Goal: Task Accomplishment & Management: Complete application form

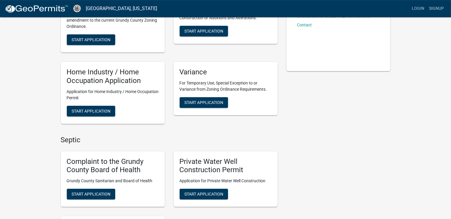
scroll to position [94, 0]
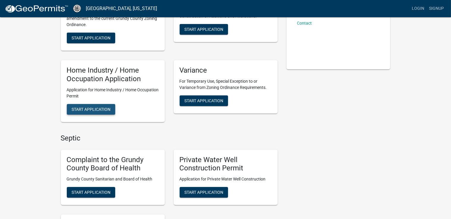
click at [99, 111] on span "Start Application" at bounding box center [90, 109] width 39 height 5
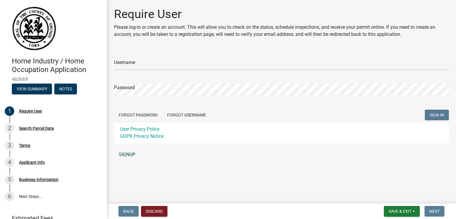
click at [126, 154] on link "SIGNUP" at bounding box center [281, 155] width 335 height 12
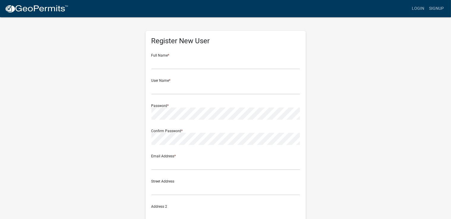
click at [175, 56] on div "Full Name *" at bounding box center [225, 59] width 148 height 20
click at [178, 66] on input "text" at bounding box center [225, 63] width 148 height 12
type input "Roy Weatherly"
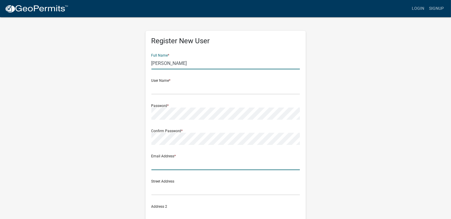
type input "royweatherly00@yahoo.com"
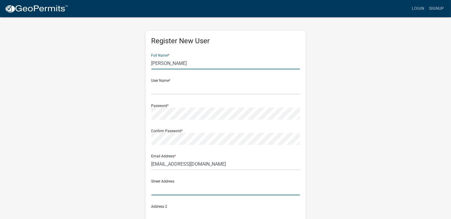
type input "18551 260th St"
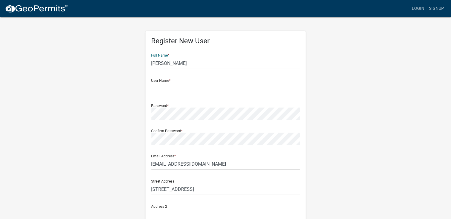
type input "Grundy Center"
type input "IA"
type input "50638"
type input "6417519108"
click at [177, 87] on input "text" at bounding box center [225, 88] width 148 height 12
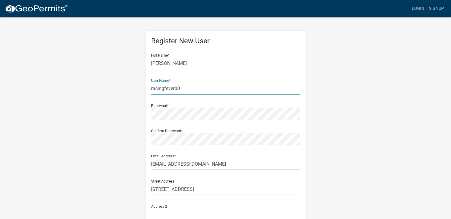
type input "racingfever00"
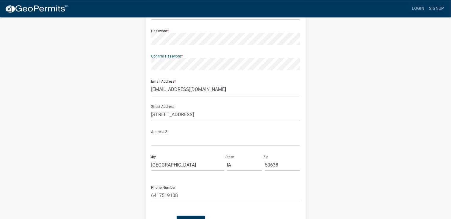
scroll to position [94, 0]
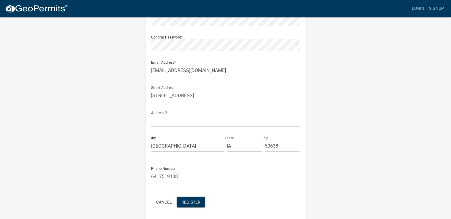
click at [226, 162] on div "Phone Number 6417519108" at bounding box center [225, 172] width 148 height 20
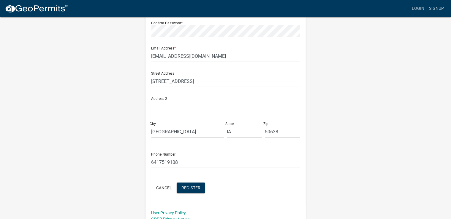
scroll to position [114, 0]
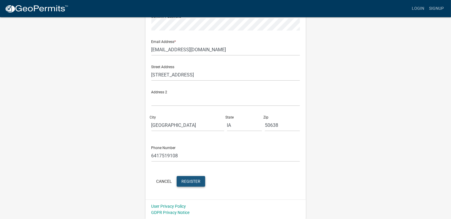
click at [185, 182] on span "Register" at bounding box center [190, 181] width 19 height 5
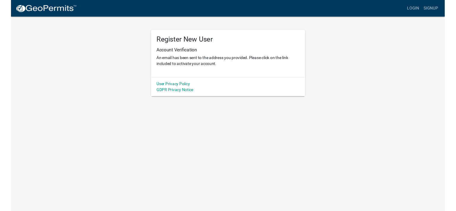
scroll to position [0, 0]
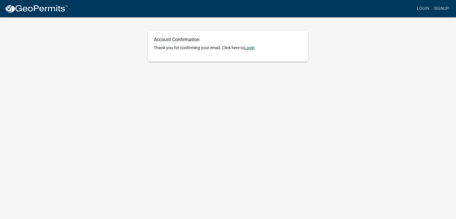
click at [252, 48] on link "Login" at bounding box center [249, 47] width 10 height 5
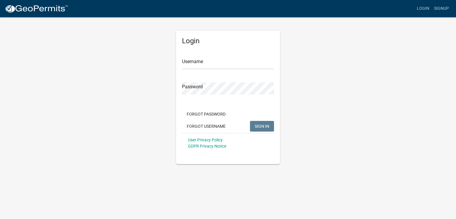
type input "racingfever00"
click at [255, 126] on span "SIGN IN" at bounding box center [261, 126] width 15 height 5
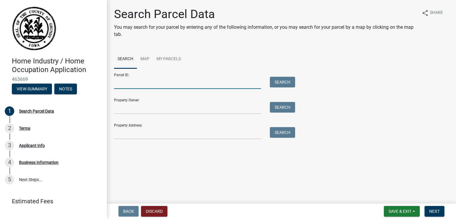
click at [174, 85] on input "Parcel ID:" at bounding box center [187, 83] width 147 height 12
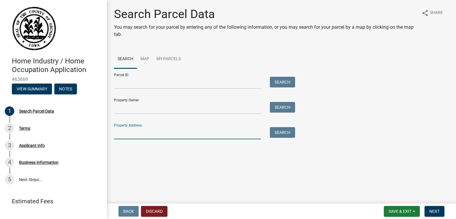
click at [149, 136] on input "Property Address:" at bounding box center [187, 133] width 147 height 12
click at [147, 61] on link "Map" at bounding box center [145, 59] width 16 height 19
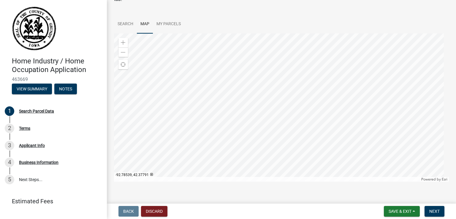
scroll to position [39, 0]
click at [124, 39] on span at bounding box center [123, 39] width 5 height 5
click at [308, 52] on div at bounding box center [281, 104] width 335 height 148
click at [123, 39] on span at bounding box center [123, 39] width 5 height 5
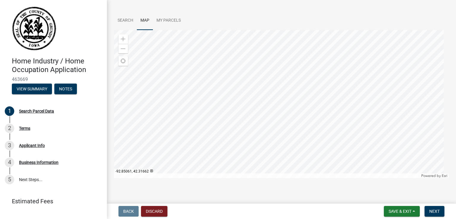
click at [263, 93] on div at bounding box center [281, 104] width 335 height 148
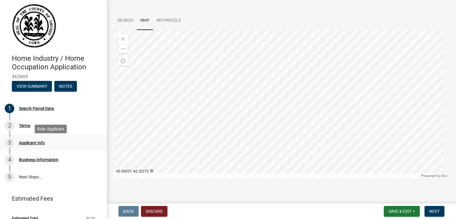
scroll to position [0, 0]
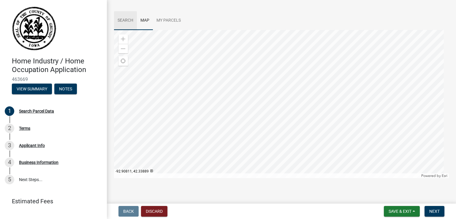
click at [131, 23] on link "Search" at bounding box center [125, 20] width 23 height 19
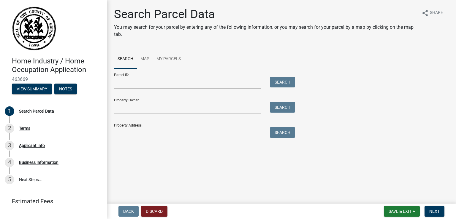
click at [143, 132] on input "Property Address:" at bounding box center [187, 133] width 147 height 12
type input "18551 260th st"
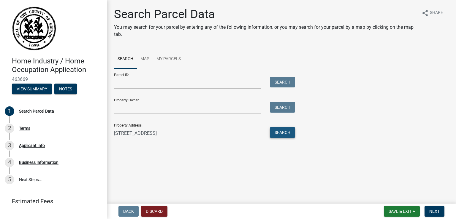
click at [276, 136] on button "Search" at bounding box center [282, 132] width 25 height 11
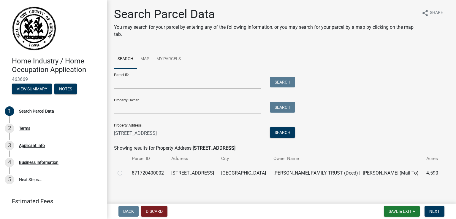
click at [125, 170] on label at bounding box center [125, 170] width 0 height 0
click at [125, 172] on input "radio" at bounding box center [127, 172] width 4 height 4
radio input "true"
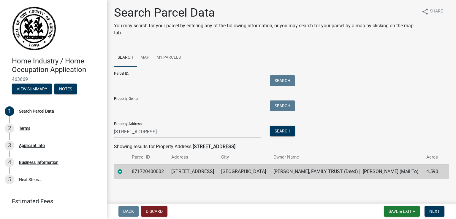
scroll to position [2, 0]
click at [393, 214] on button "Save & Exit" at bounding box center [402, 211] width 36 height 11
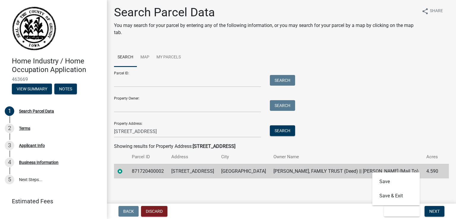
click at [333, 194] on main "Search Parcel Data You may search for your parcel by entering any of the follow…" at bounding box center [281, 100] width 349 height 201
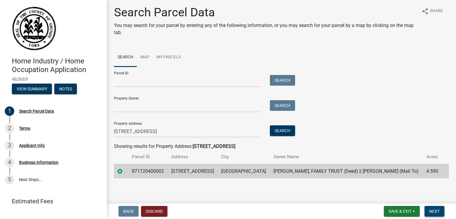
click at [433, 210] on span "Next" at bounding box center [434, 211] width 10 height 5
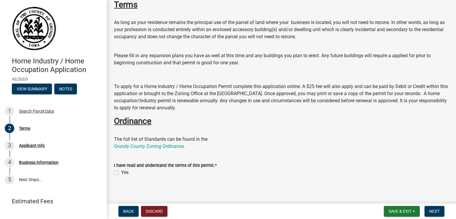
scroll to position [101, 0]
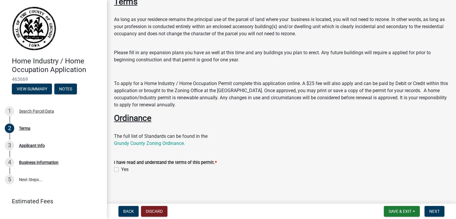
click at [121, 169] on label "Yes" at bounding box center [124, 169] width 7 height 7
click at [121, 169] on input "Yes" at bounding box center [123, 168] width 4 height 4
checkbox input "true"
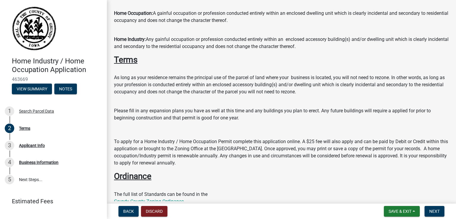
scroll to position [0, 0]
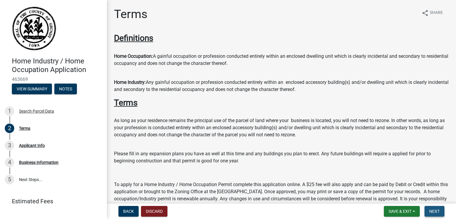
click at [435, 212] on span "Next" at bounding box center [434, 211] width 10 height 5
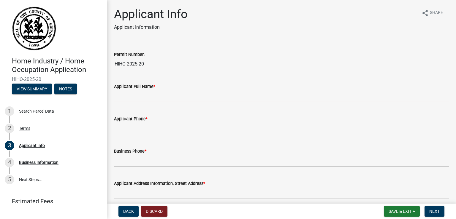
click at [151, 96] on input "Applicant Full Name *" at bounding box center [281, 96] width 335 height 12
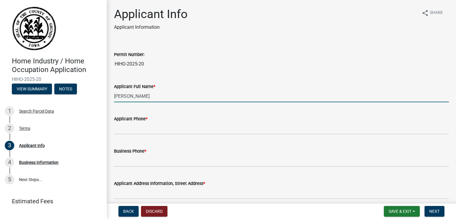
type input "[PERSON_NAME]"
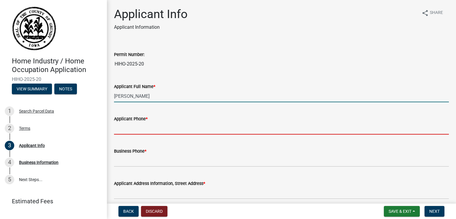
type input "6417519108"
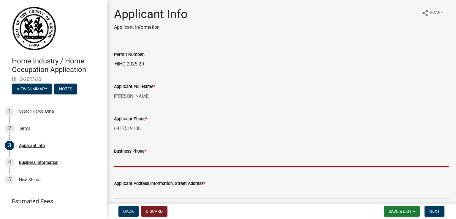
type input "6417519108"
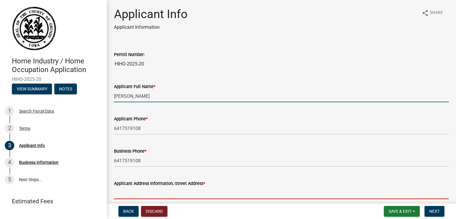
type input "[STREET_ADDRESS]"
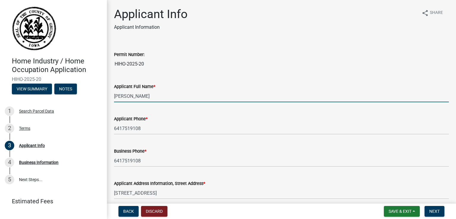
type input "[GEOGRAPHIC_DATA]"
type input "IA"
type input "50638"
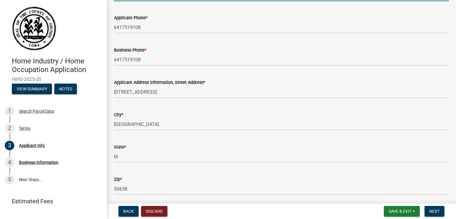
scroll to position [122, 0]
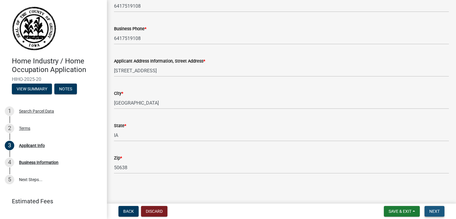
click at [435, 208] on button "Next" at bounding box center [434, 211] width 20 height 11
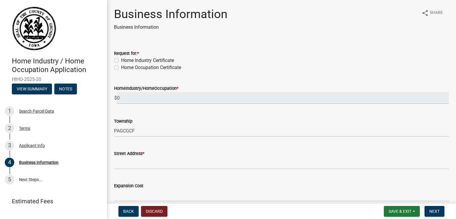
click at [121, 68] on label "Home Occupation Certificate" at bounding box center [151, 67] width 60 height 7
click at [121, 68] on input "Home Occupation Certificate" at bounding box center [123, 66] width 4 height 4
radio input "true"
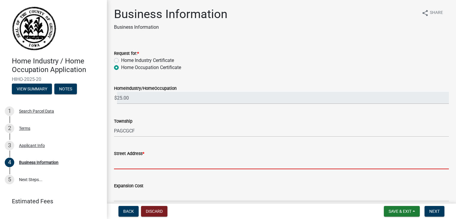
click at [136, 160] on input "Street Address *" at bounding box center [281, 163] width 335 height 12
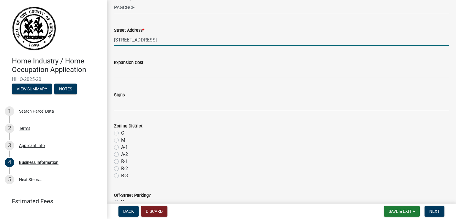
scroll to position [171, 0]
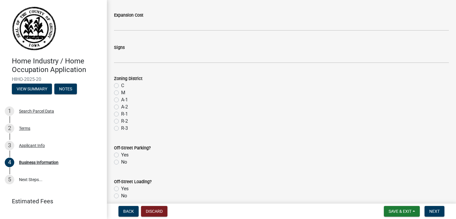
type input "[STREET_ADDRESS]"
click at [121, 154] on label "Yes" at bounding box center [124, 155] width 7 height 7
click at [121, 154] on input "Yes" at bounding box center [123, 154] width 4 height 4
radio input "true"
click at [121, 189] on label "Yes" at bounding box center [124, 188] width 7 height 7
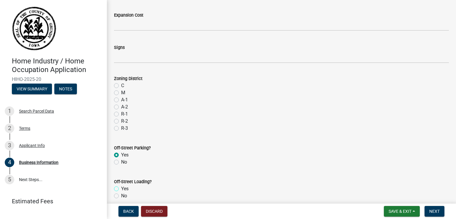
click at [121, 189] on input "Yes" at bounding box center [123, 187] width 4 height 4
radio input "true"
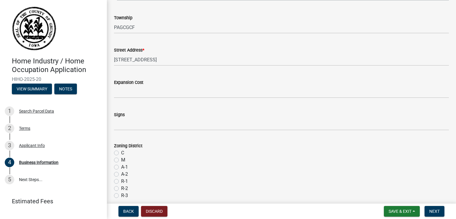
scroll to position [102, 0]
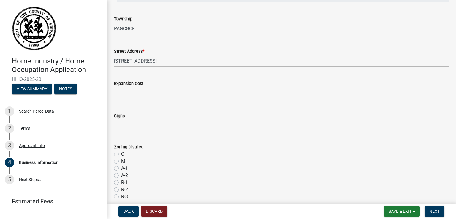
click at [141, 92] on input "Expansion Cost" at bounding box center [281, 93] width 335 height 12
type input "0"
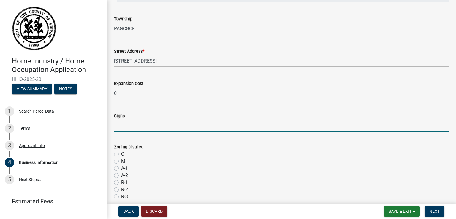
click at [137, 126] on input "Signs" at bounding box center [281, 126] width 335 height 12
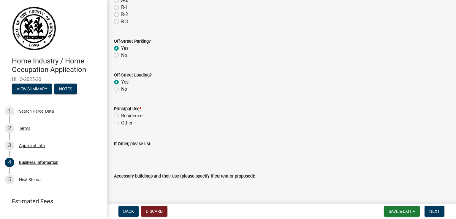
scroll to position [307, 0]
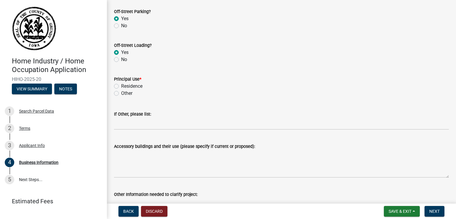
type input "0"
click at [121, 85] on label "Residence" at bounding box center [131, 86] width 21 height 7
click at [121, 85] on input "Residence" at bounding box center [123, 85] width 4 height 4
radio input "true"
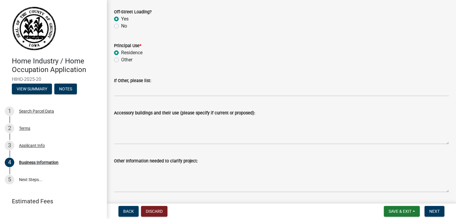
scroll to position [342, 0]
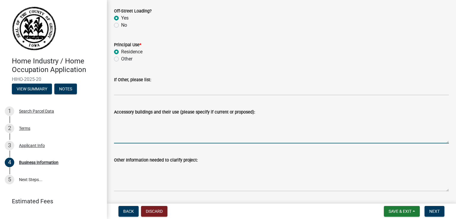
click at [117, 138] on textarea "Accessory buildings and their use (please specify if current or proposed):" at bounding box center [281, 130] width 335 height 28
type textarea "R"
click at [130, 118] on textarea "Dwelling- to reside and run the business Garage -" at bounding box center [281, 130] width 335 height 28
click at [133, 119] on textarea "Dwelling- to reside and run the business Garage -" at bounding box center [281, 130] width 335 height 28
click at [132, 119] on textarea "Dwelling- to reside and run the business Garage -" at bounding box center [281, 130] width 335 height 28
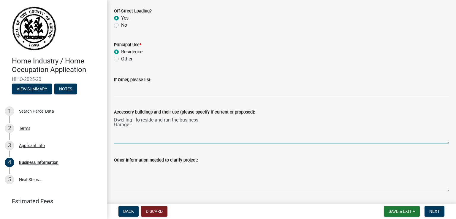
click at [136, 125] on textarea "Dwelling - to reside and run the business Garage -" at bounding box center [281, 130] width 335 height 28
click at [133, 124] on textarea "Dwelling - to reside and run the business Garage - Garage" at bounding box center [281, 130] width 335 height 28
click at [166, 125] on textarea "Dwelling - to reside and run the business Garage - Normal Garage" at bounding box center [281, 130] width 335 height 28
click at [200, 120] on textarea "Dwelling - to reside and run the business Garage - Normal Garage uses, no busin…" at bounding box center [281, 130] width 335 height 28
click at [211, 125] on textarea "Dwelling - to reside and run the business, current Garage - Normal Garage uses,…" at bounding box center [281, 130] width 335 height 28
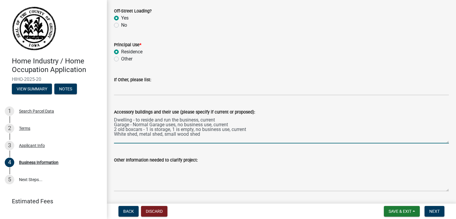
click at [190, 134] on textarea "Dwelling - to reside and run the business, current Garage - Normal Garage uses,…" at bounding box center [281, 130] width 335 height 28
click at [206, 136] on textarea "Dwelling - to reside and run the business, current Garage - Normal Garage uses,…" at bounding box center [281, 130] width 335 height 28
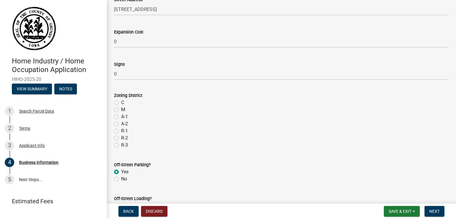
scroll to position [155, 0]
type textarea "Dwelling - to reside and run the business, current Garage - Normal Garage uses,…"
click at [121, 131] on label "R-1" at bounding box center [124, 130] width 7 height 7
click at [121, 131] on input "R-1" at bounding box center [123, 129] width 4 height 4
radio input "true"
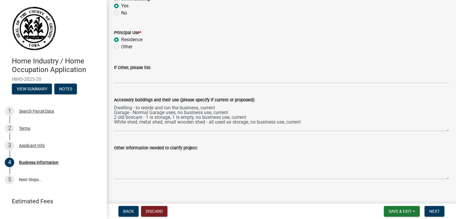
scroll to position [359, 0]
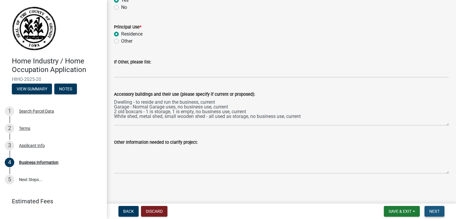
click at [431, 207] on button "Next" at bounding box center [434, 211] width 20 height 11
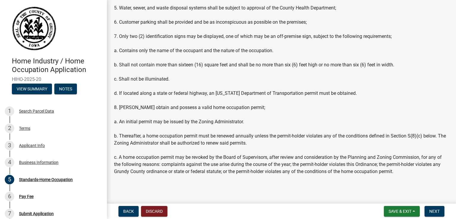
scroll to position [128, 0]
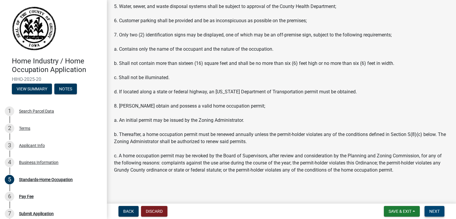
click at [434, 213] on span "Next" at bounding box center [434, 211] width 10 height 5
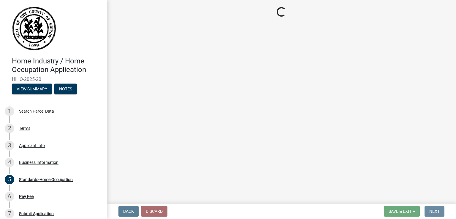
scroll to position [0, 0]
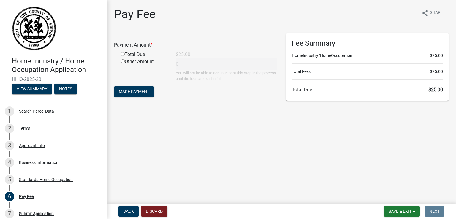
click at [122, 54] on input "radio" at bounding box center [123, 54] width 4 height 4
radio input "true"
type input "25"
click at [138, 92] on span "Make Payment" at bounding box center [134, 91] width 31 height 5
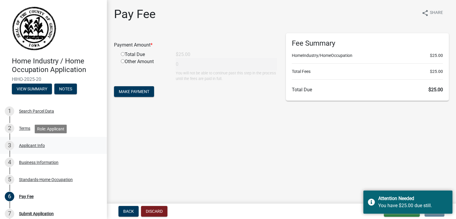
click at [28, 144] on div "Applicant Info" at bounding box center [32, 146] width 26 height 4
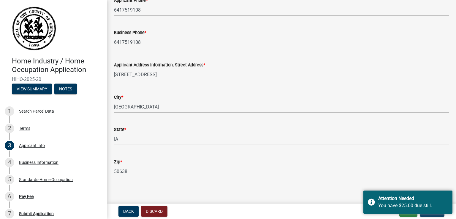
scroll to position [122, 0]
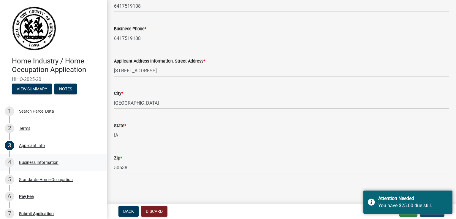
click at [29, 164] on div "Business Information" at bounding box center [38, 162] width 39 height 4
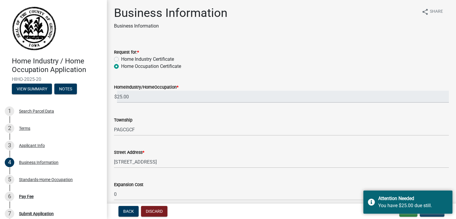
scroll to position [0, 0]
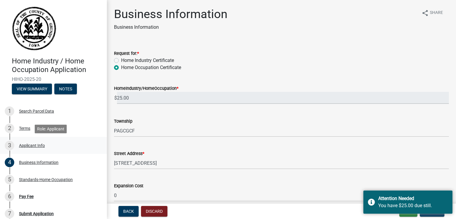
click at [9, 145] on div "3" at bounding box center [9, 145] width 9 height 9
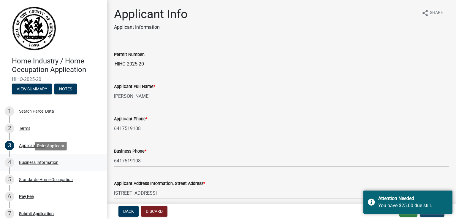
click at [12, 165] on div "4" at bounding box center [9, 162] width 9 height 9
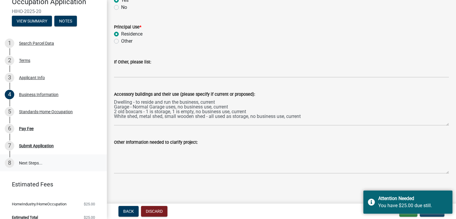
scroll to position [75, 0]
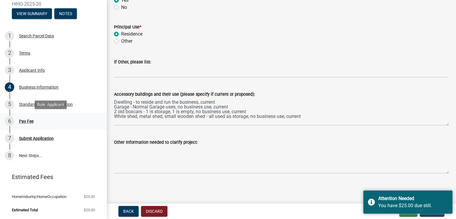
click at [27, 119] on div "Pay Fee" at bounding box center [26, 121] width 15 height 4
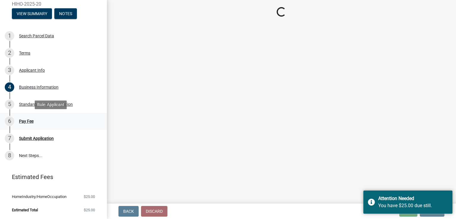
scroll to position [0, 0]
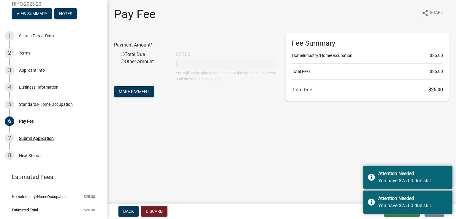
click at [120, 55] on div "Total Due" at bounding box center [143, 54] width 55 height 7
click at [126, 54] on div "Total Due" at bounding box center [143, 54] width 55 height 7
click at [122, 55] on input "radio" at bounding box center [123, 54] width 4 height 4
radio input "true"
type input "25"
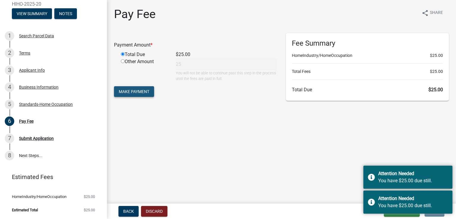
click at [136, 94] on button "Make Payment" at bounding box center [134, 91] width 40 height 11
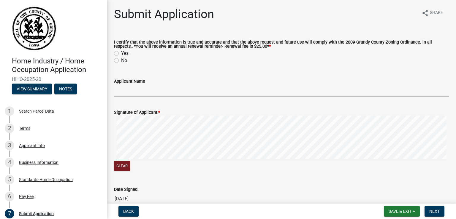
click at [121, 52] on label "Yes" at bounding box center [124, 53] width 7 height 7
click at [121, 52] on input "Yes" at bounding box center [123, 52] width 4 height 4
radio input "true"
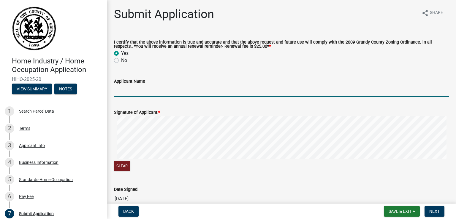
click at [144, 89] on input "Applicant Name" at bounding box center [281, 91] width 335 height 12
type input "[PERSON_NAME]"
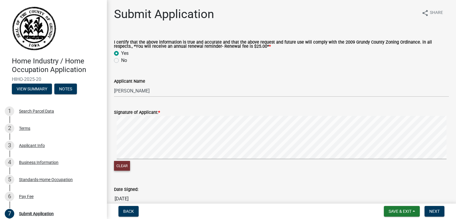
click at [126, 166] on button "Clear" at bounding box center [122, 166] width 16 height 10
click at [125, 167] on button "Clear" at bounding box center [122, 166] width 16 height 10
click at [126, 166] on button "Clear" at bounding box center [122, 166] width 16 height 10
click at [435, 210] on span "Next" at bounding box center [434, 211] width 10 height 5
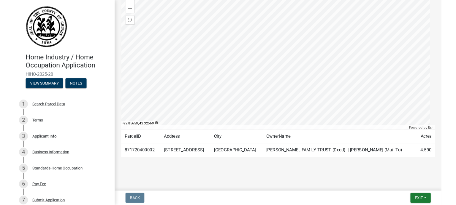
scroll to position [82, 0]
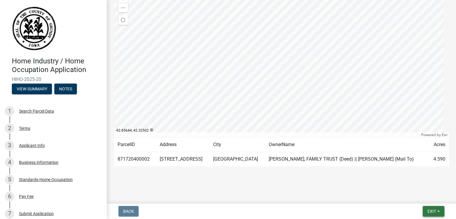
click at [432, 211] on span "Exit" at bounding box center [431, 211] width 9 height 5
click at [416, 196] on button "Save & Exit" at bounding box center [420, 196] width 47 height 14
